Goal: Information Seeking & Learning: Learn about a topic

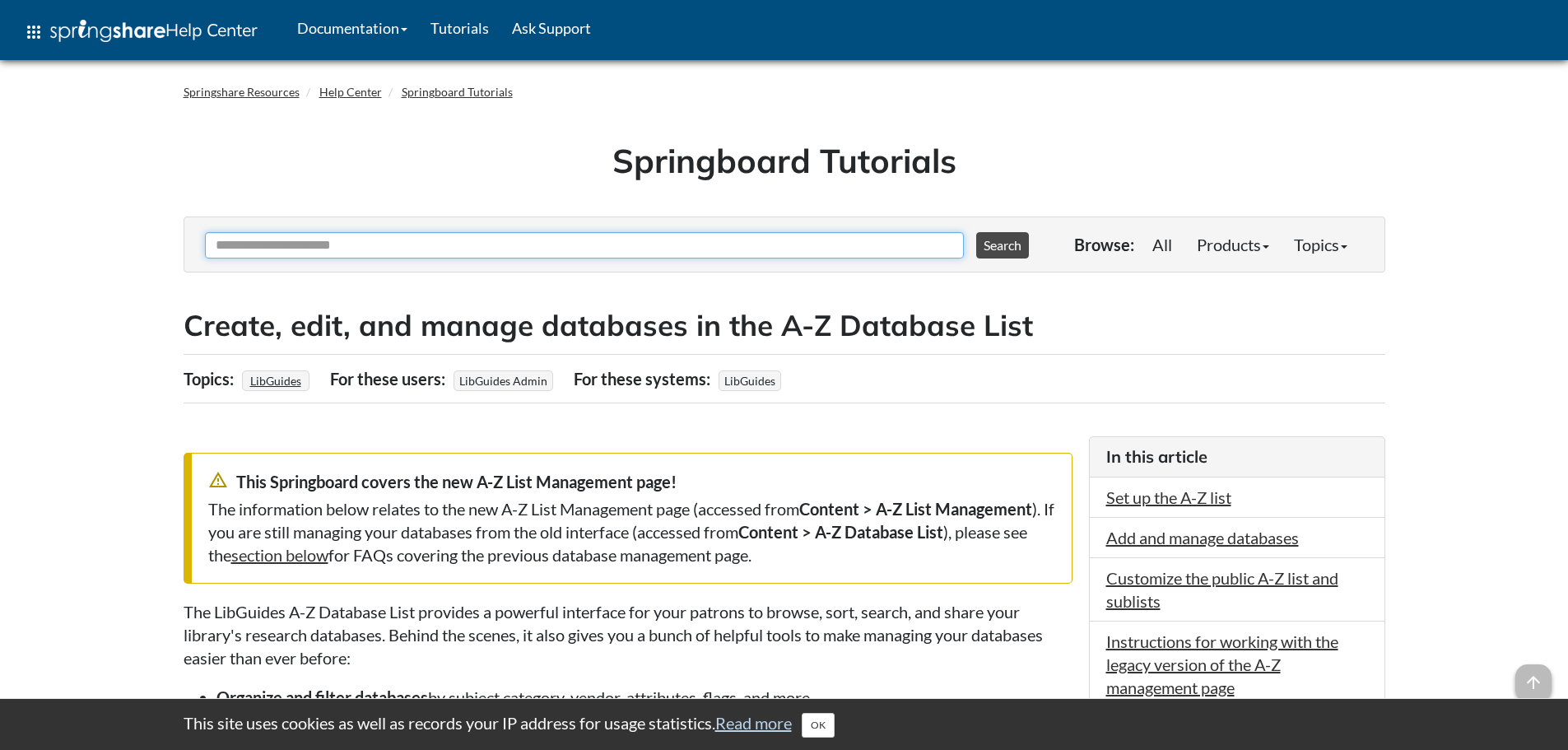
click at [336, 243] on input "Ask Another Question" at bounding box center [584, 245] width 759 height 26
type input "**********"
click at [976, 232] on button "Search" at bounding box center [1003, 245] width 53 height 26
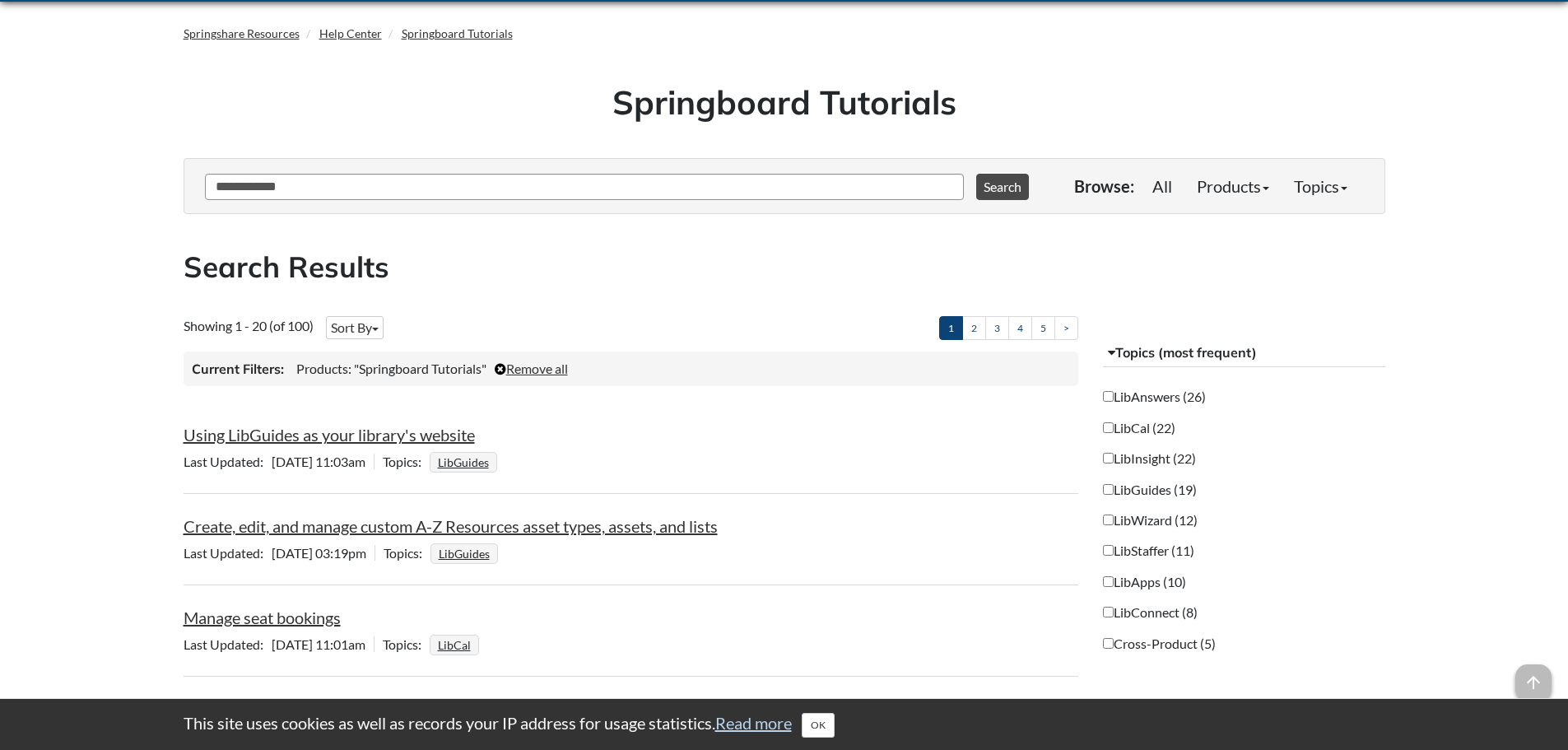
scroll to position [165, 0]
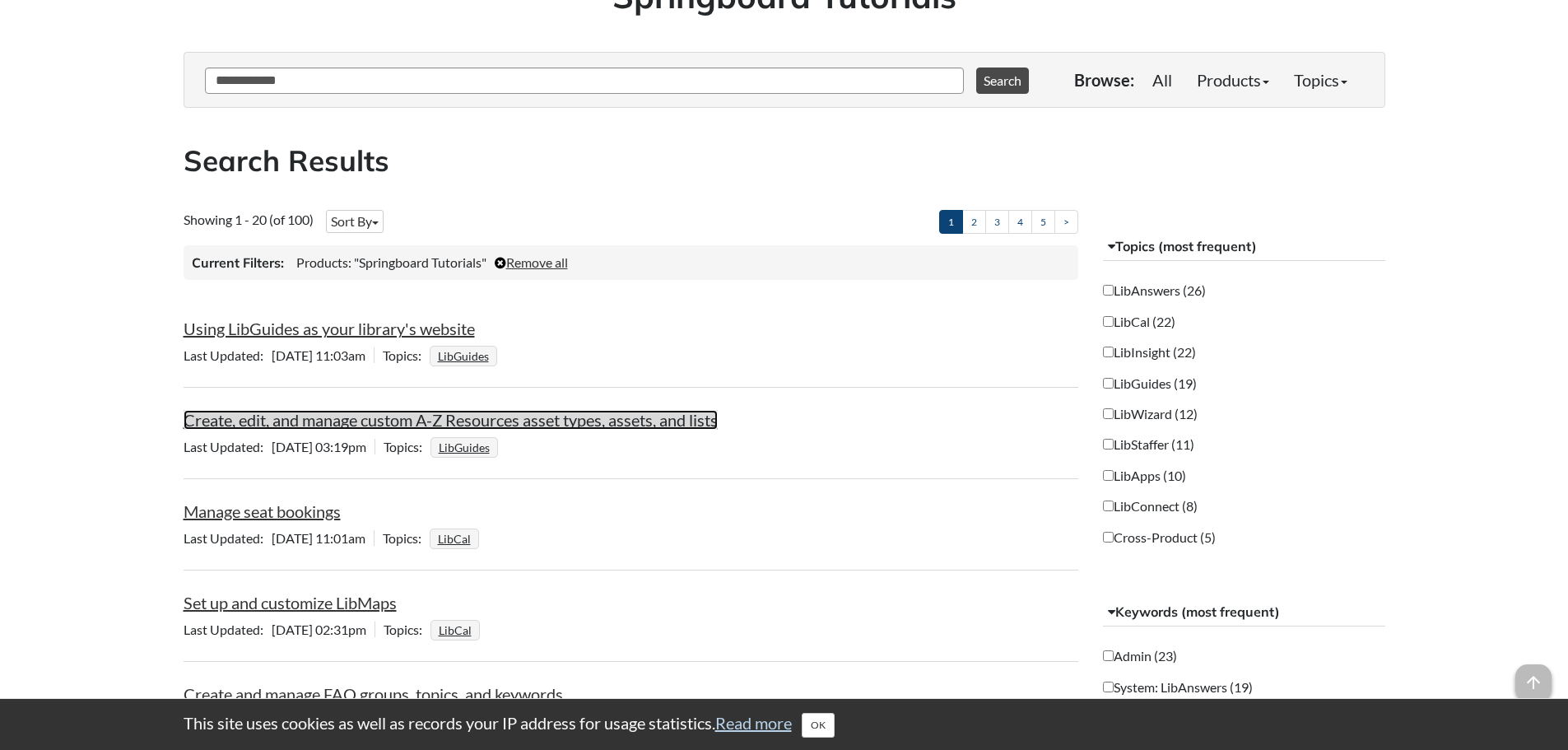
click at [653, 414] on link "Create, edit, and manage custom A-Z Resources asset types, assets, and lists" at bounding box center [451, 419] width 534 height 20
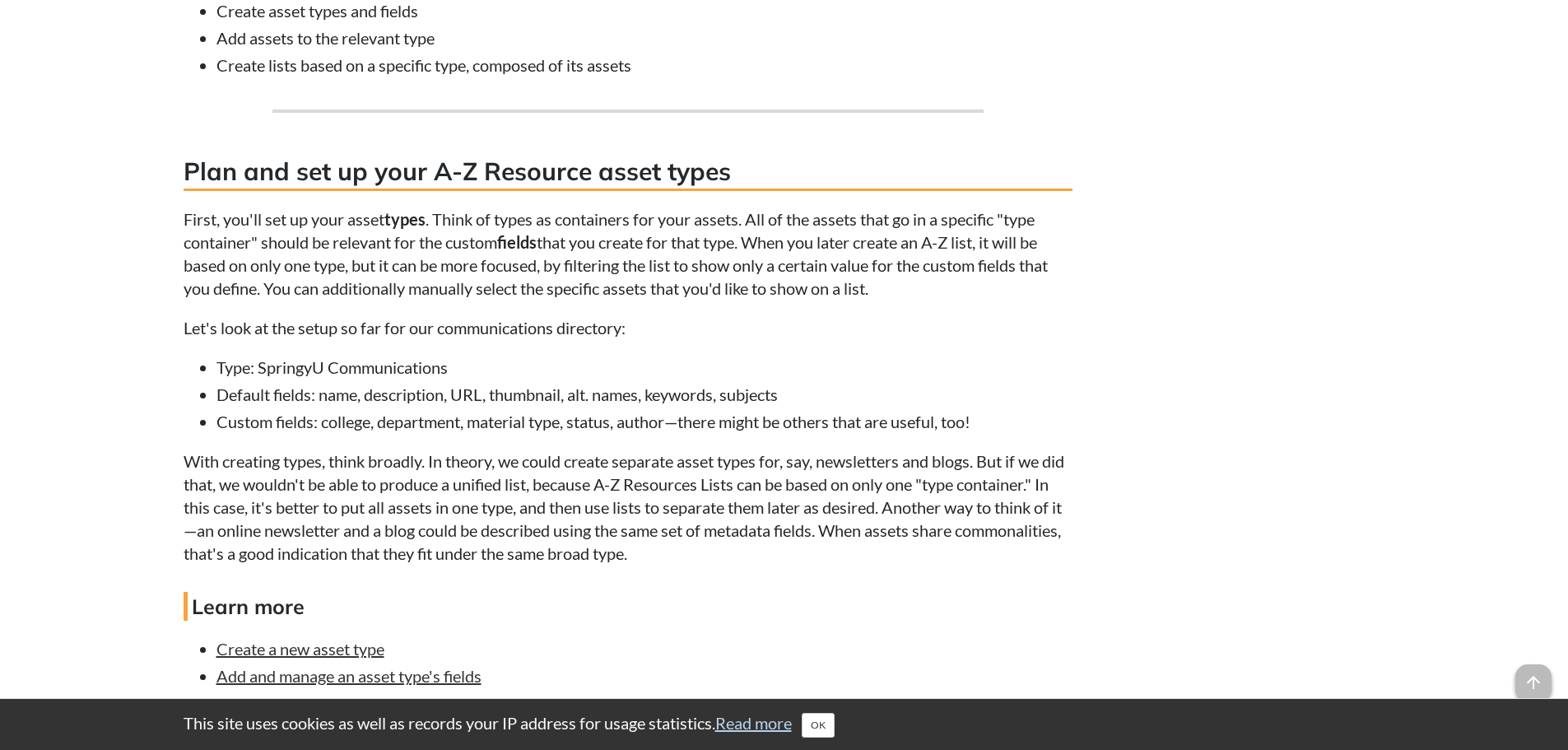
scroll to position [2716, 0]
